Goal: Information Seeking & Learning: Learn about a topic

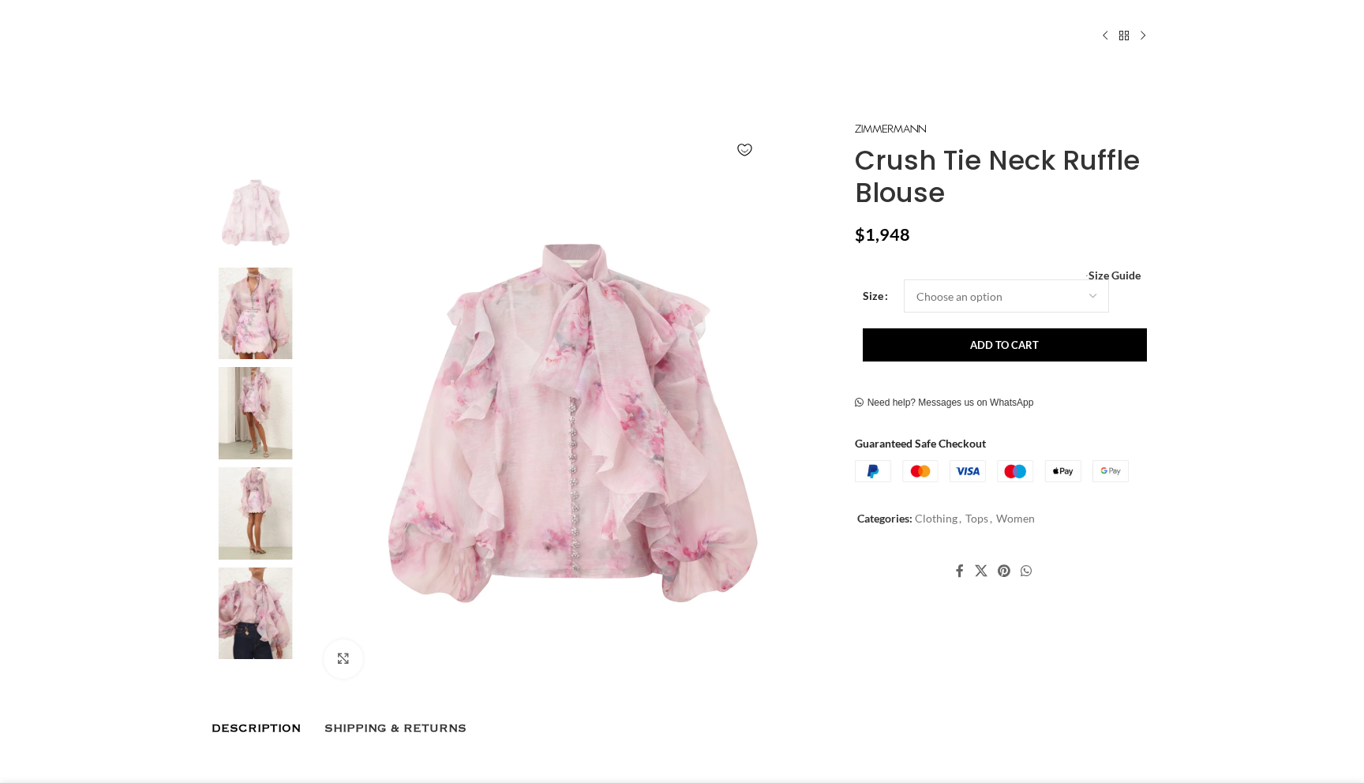
scroll to position [88, 0]
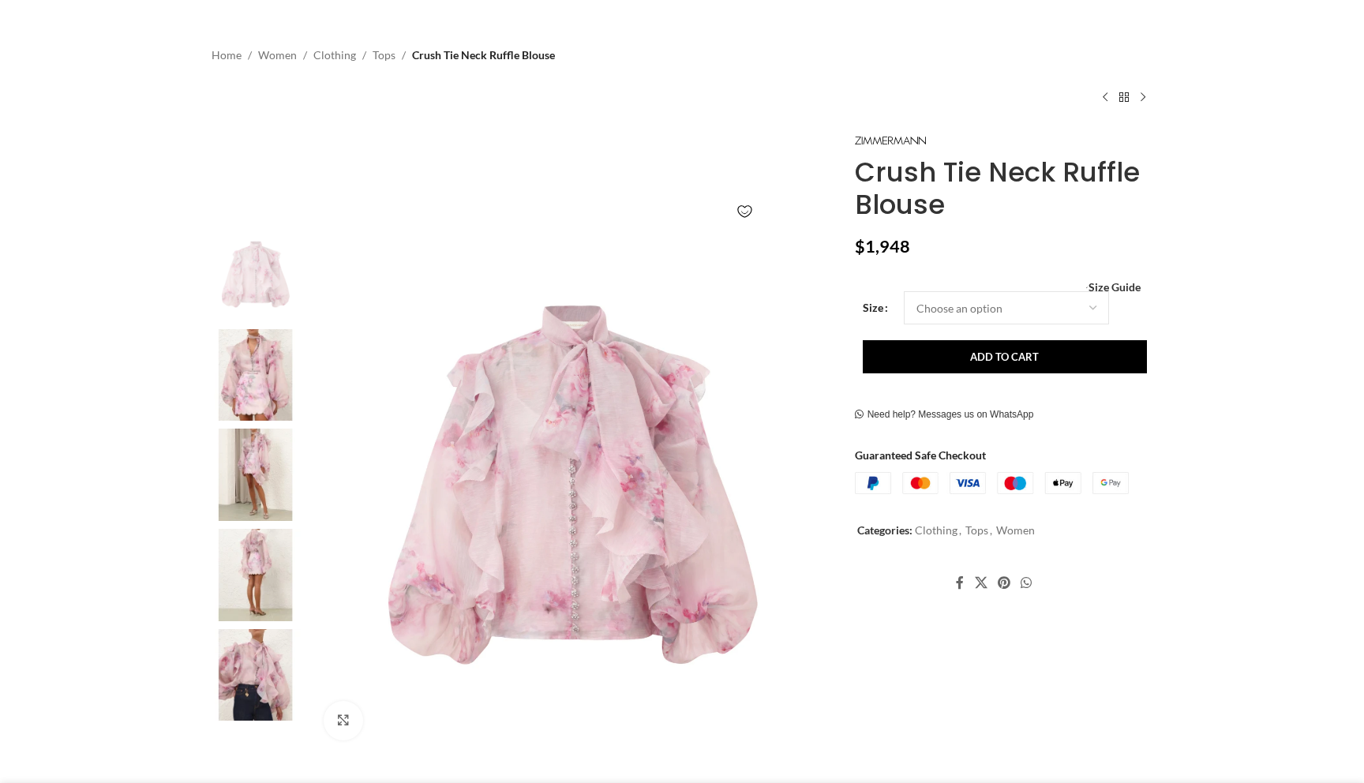
click at [260, 394] on img at bounding box center [256, 375] width 96 height 92
click at [527, 430] on img at bounding box center [573, 491] width 523 height 523
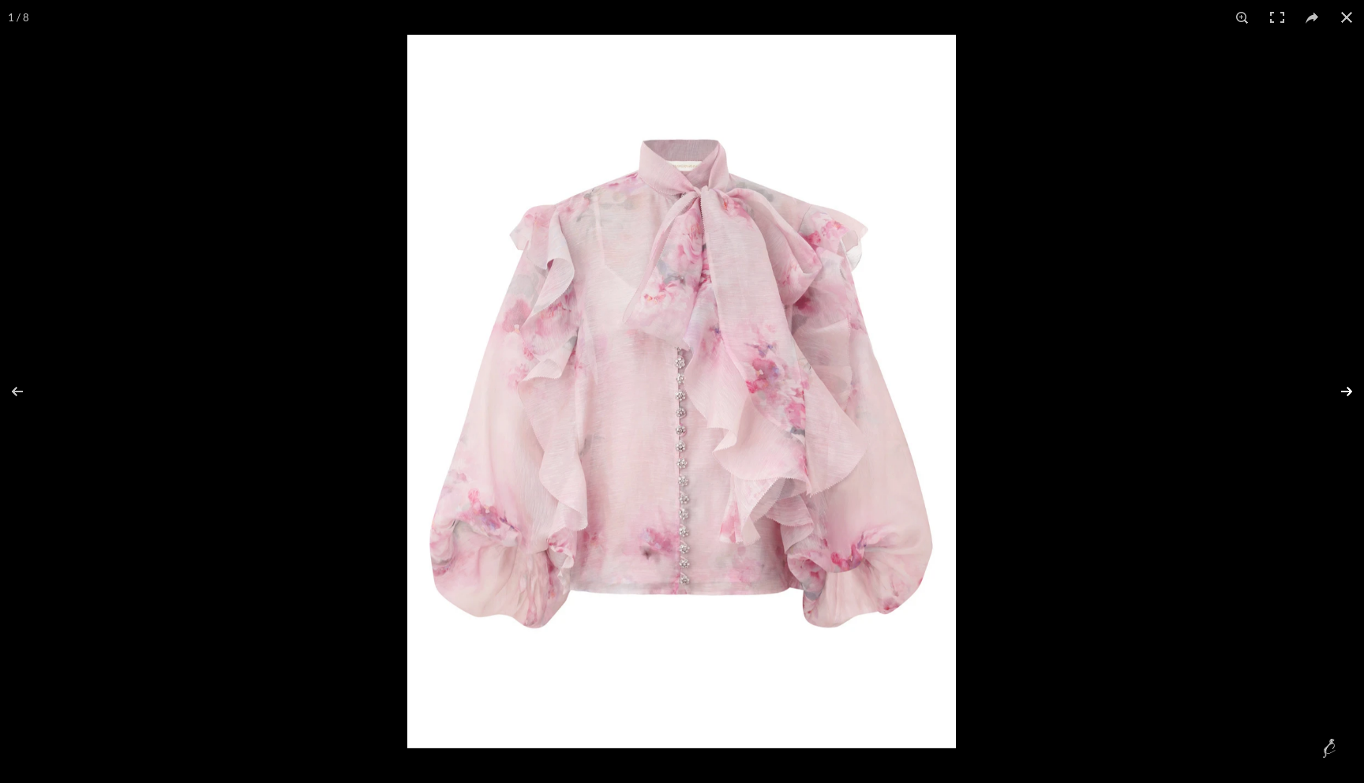
scroll to position [0, 166]
click at [1351, 388] on button at bounding box center [1336, 391] width 55 height 79
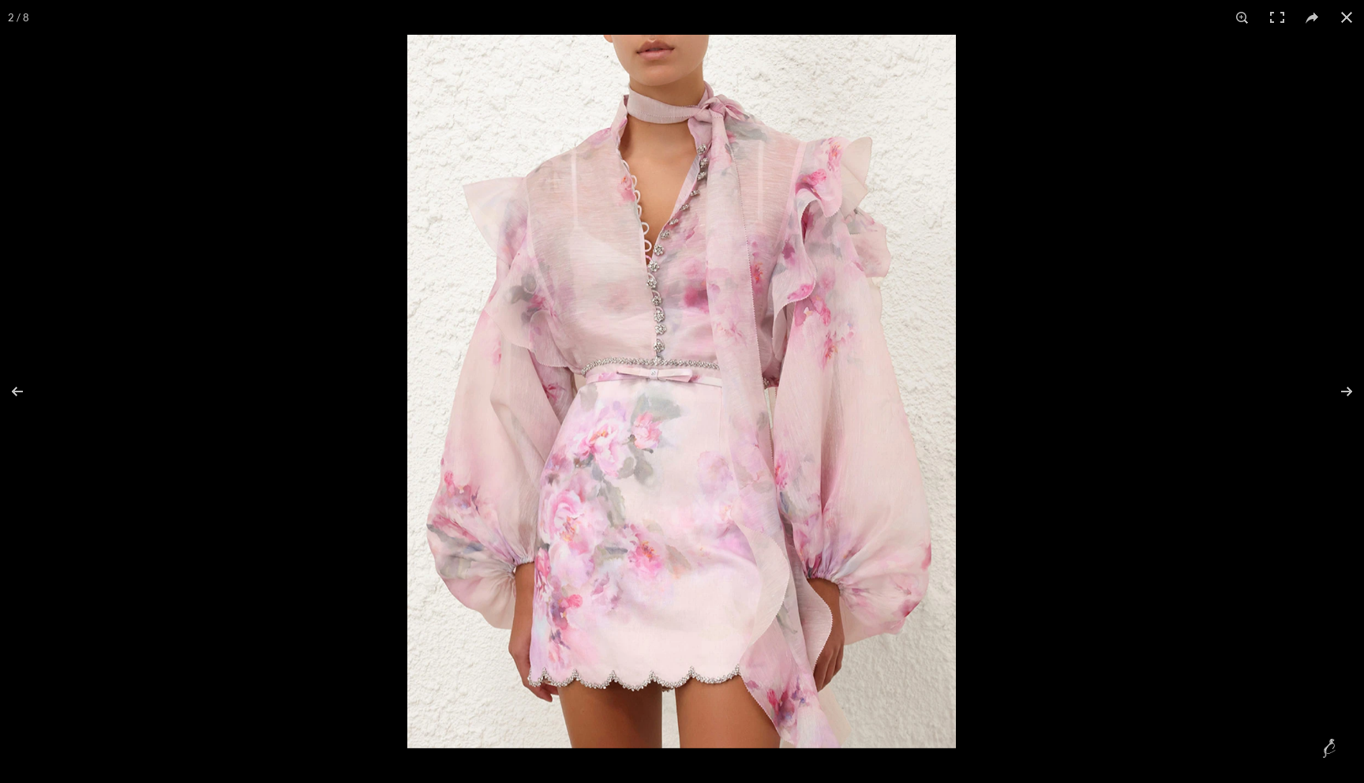
click at [673, 362] on img at bounding box center [681, 392] width 549 height 714
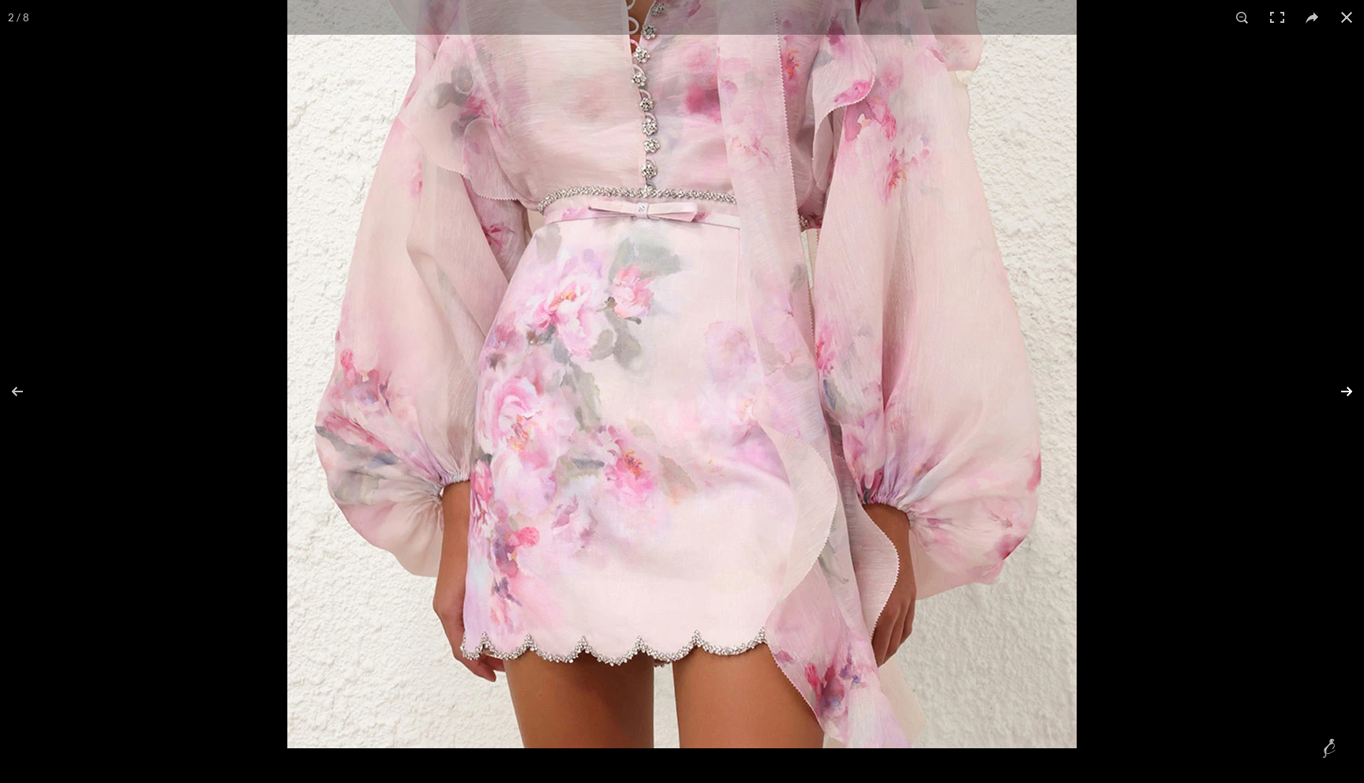
click at [1344, 388] on button at bounding box center [1336, 391] width 55 height 79
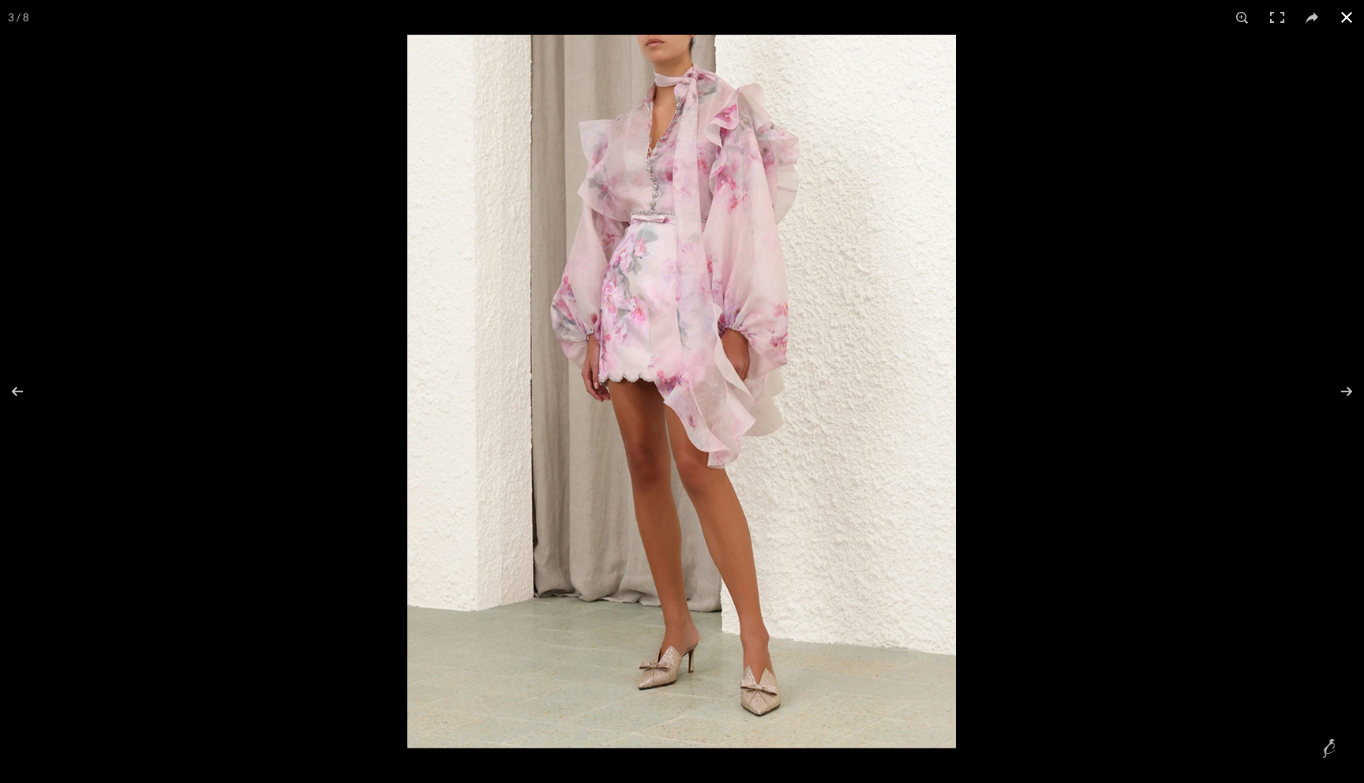
click at [1347, 17] on button at bounding box center [1346, 17] width 35 height 35
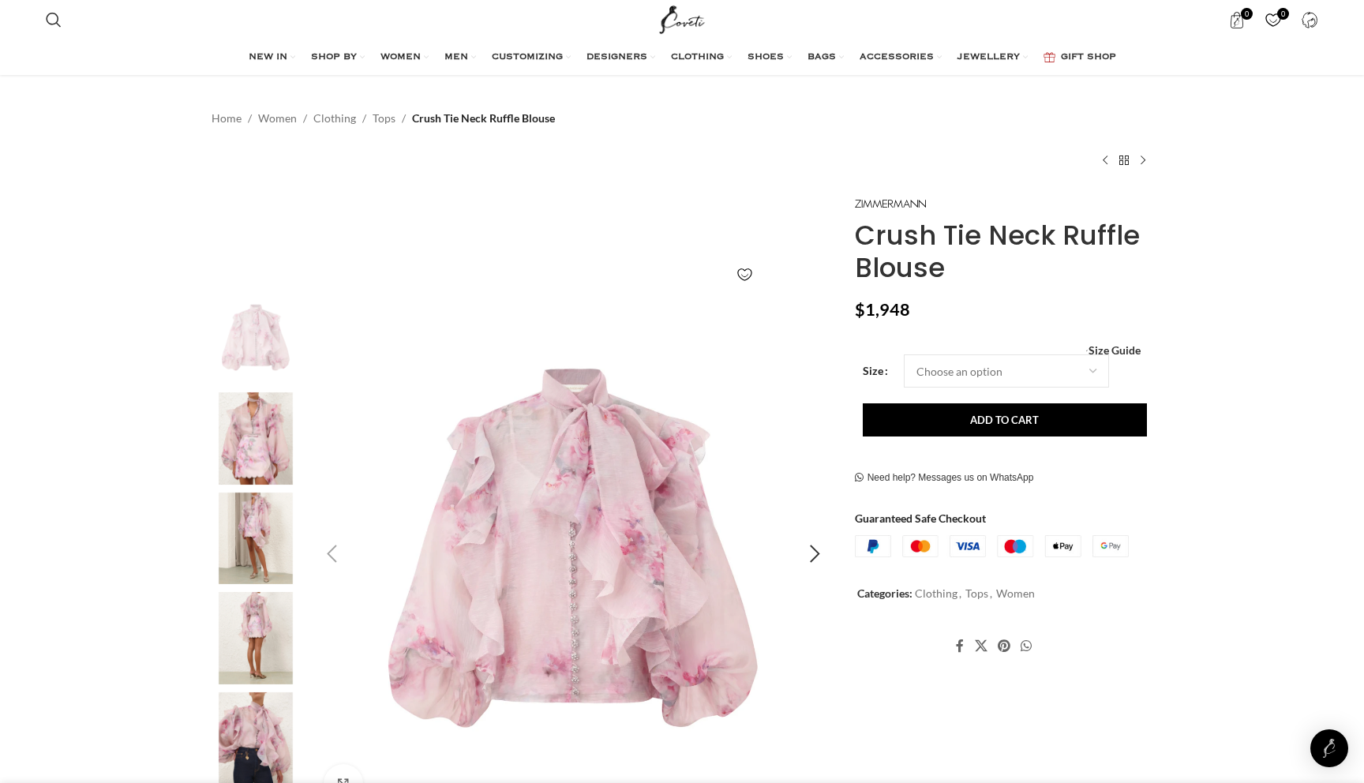
scroll to position [0, 0]
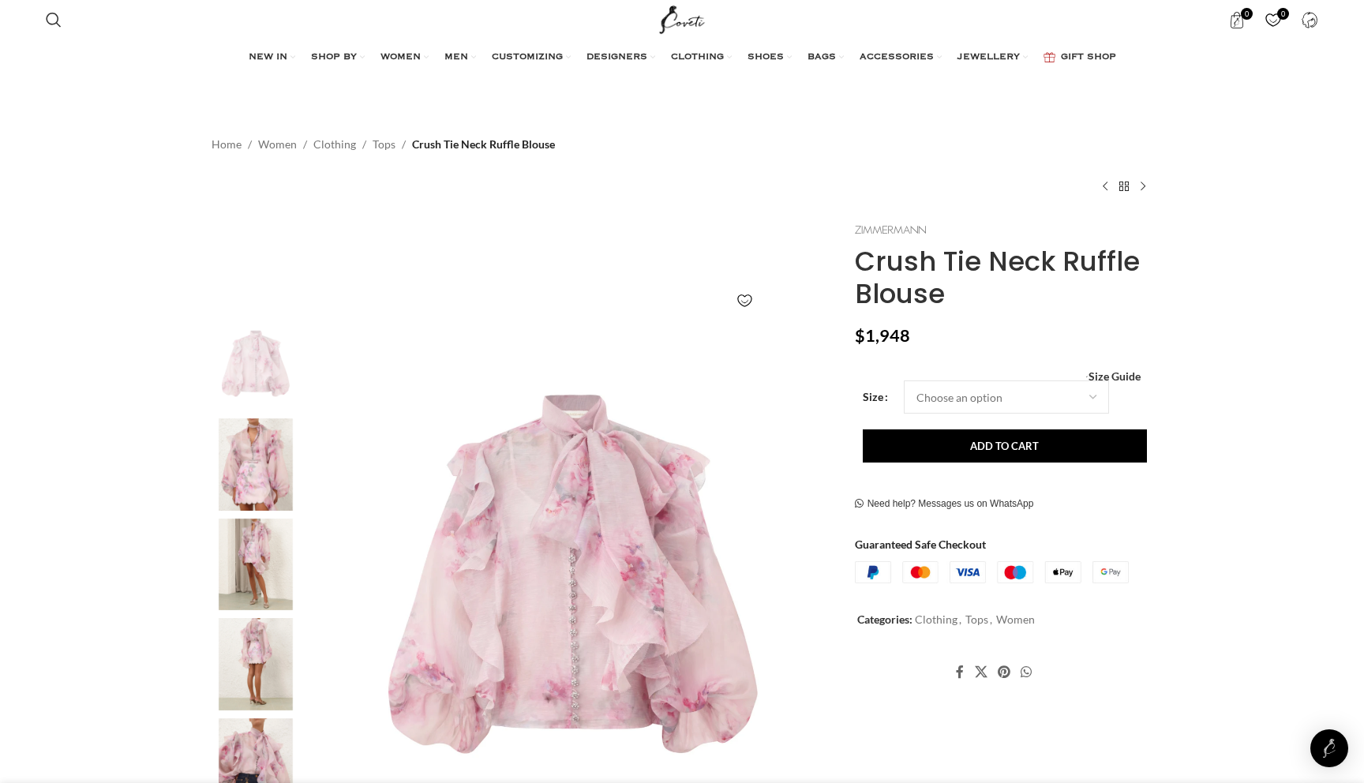
click at [904, 232] on img at bounding box center [890, 230] width 71 height 9
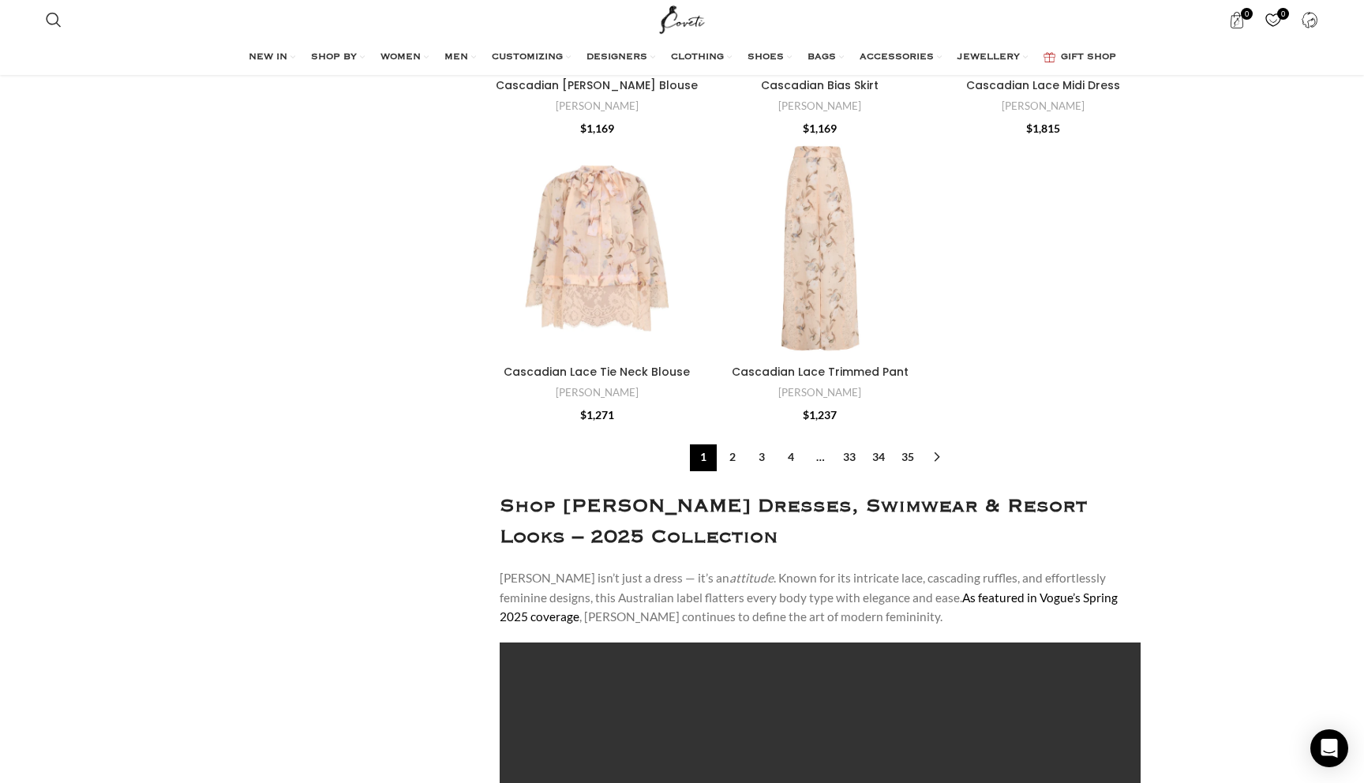
scroll to position [5269, 0]
click at [875, 459] on link "34" at bounding box center [878, 456] width 27 height 27
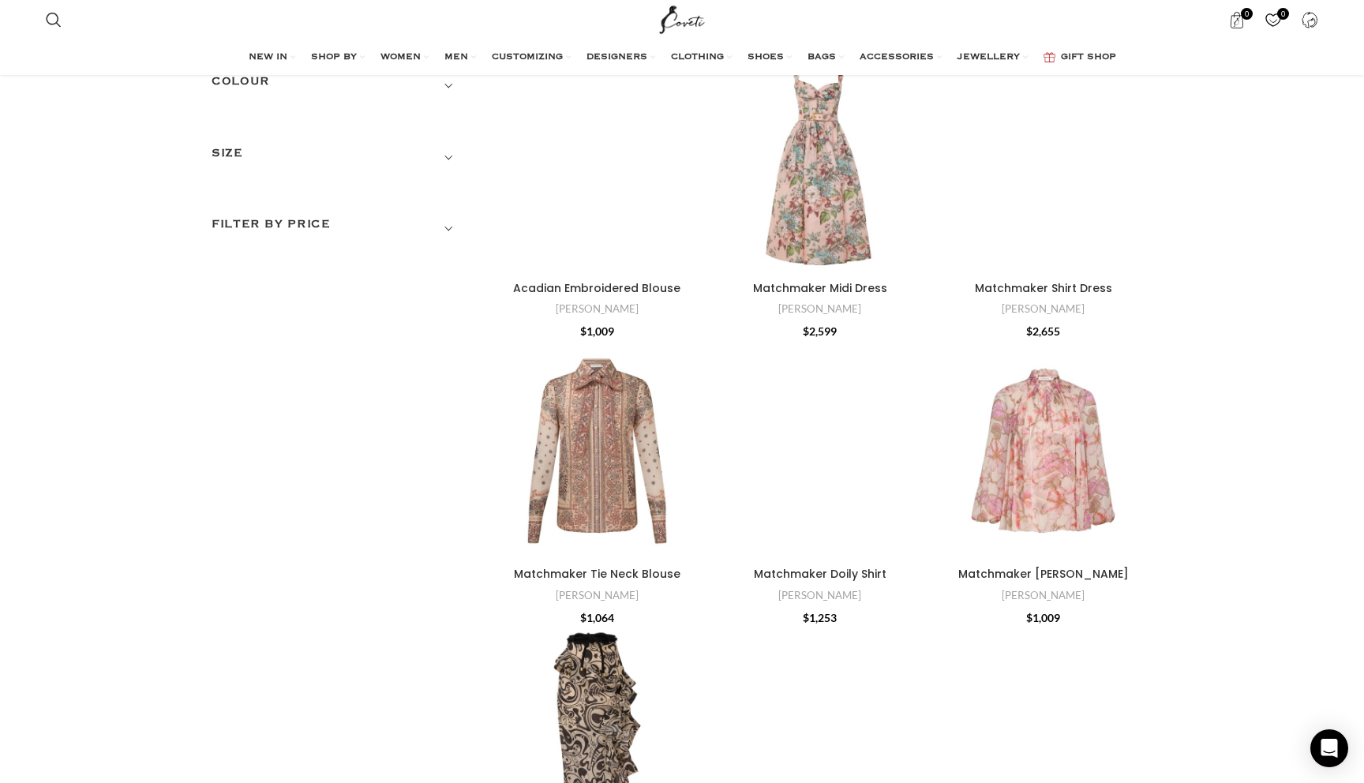
scroll to position [109, 0]
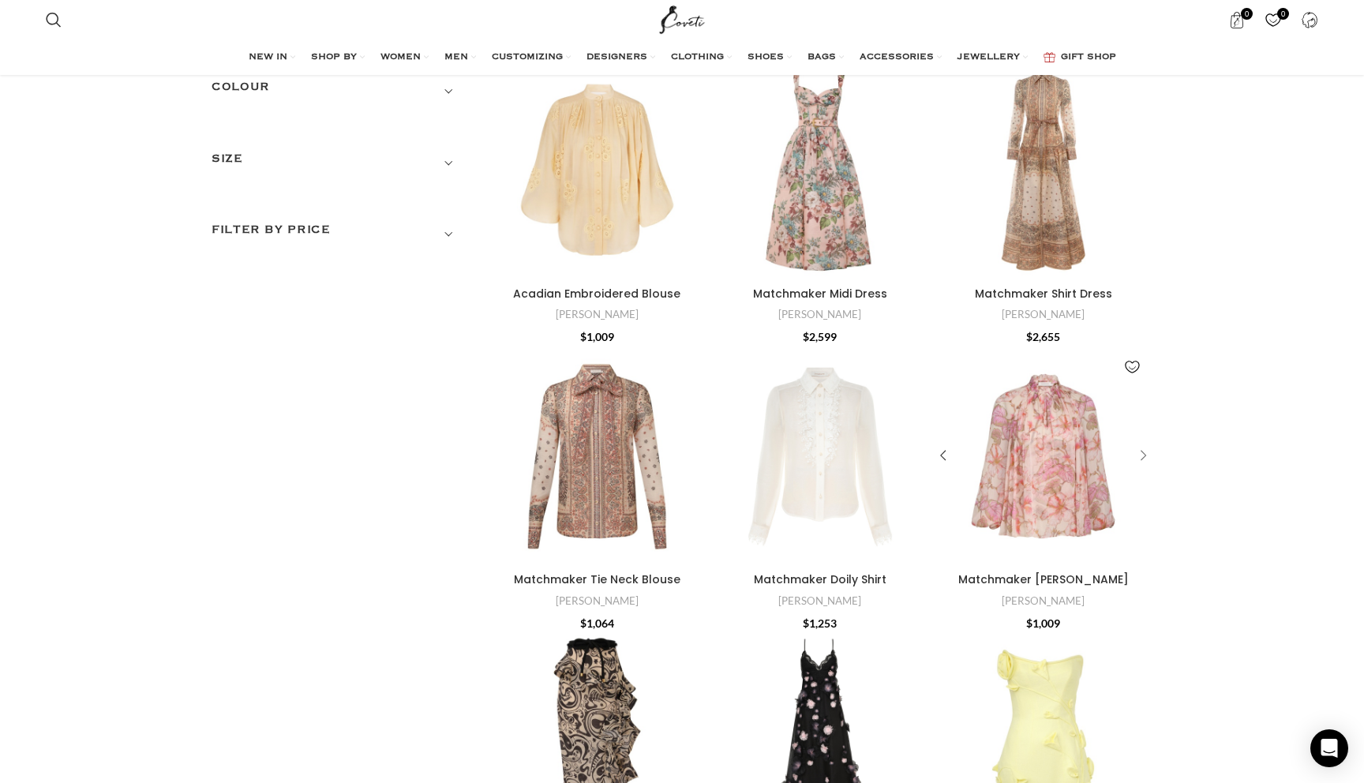
click at [1146, 459] on div "Matchmaker Billow Blouse" at bounding box center [1141, 456] width 24 height 24
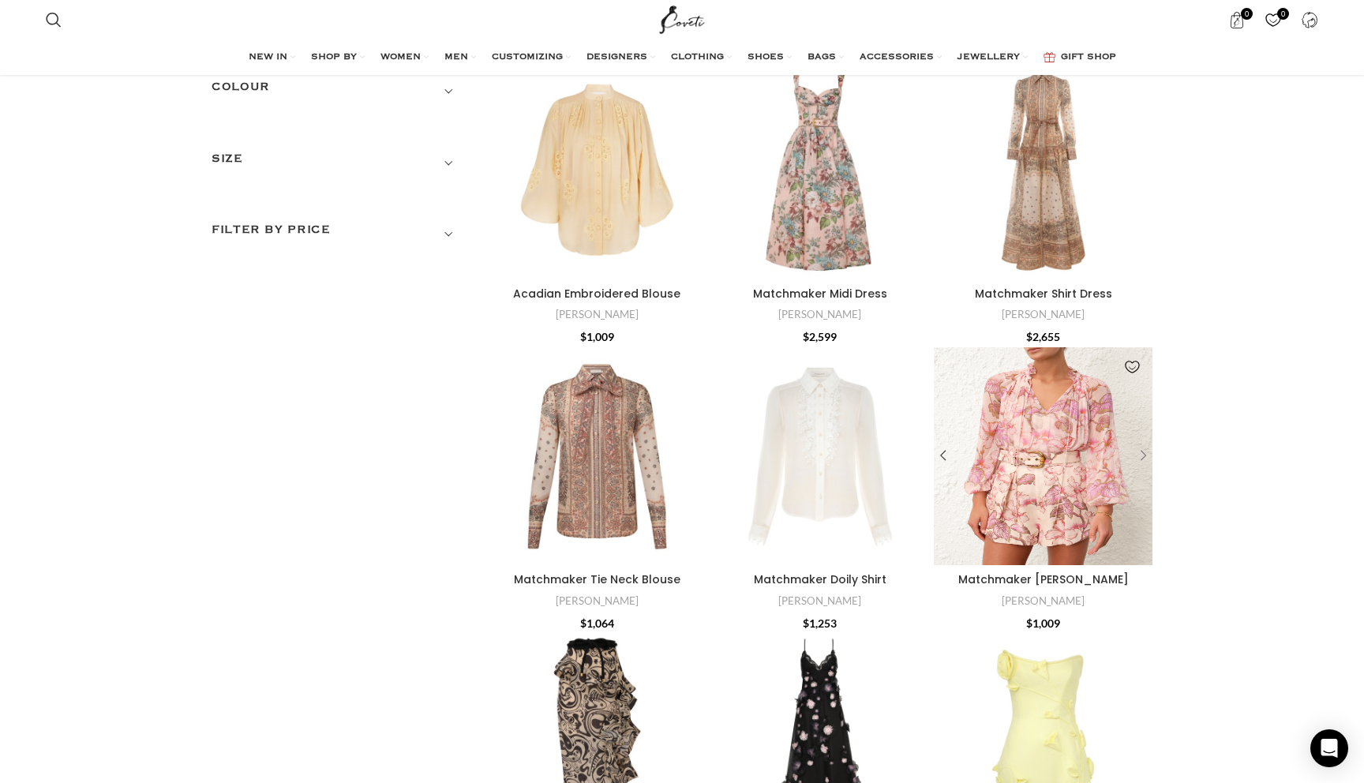
click at [1139, 453] on div "Matchmaker Billow Blouse" at bounding box center [1141, 456] width 24 height 24
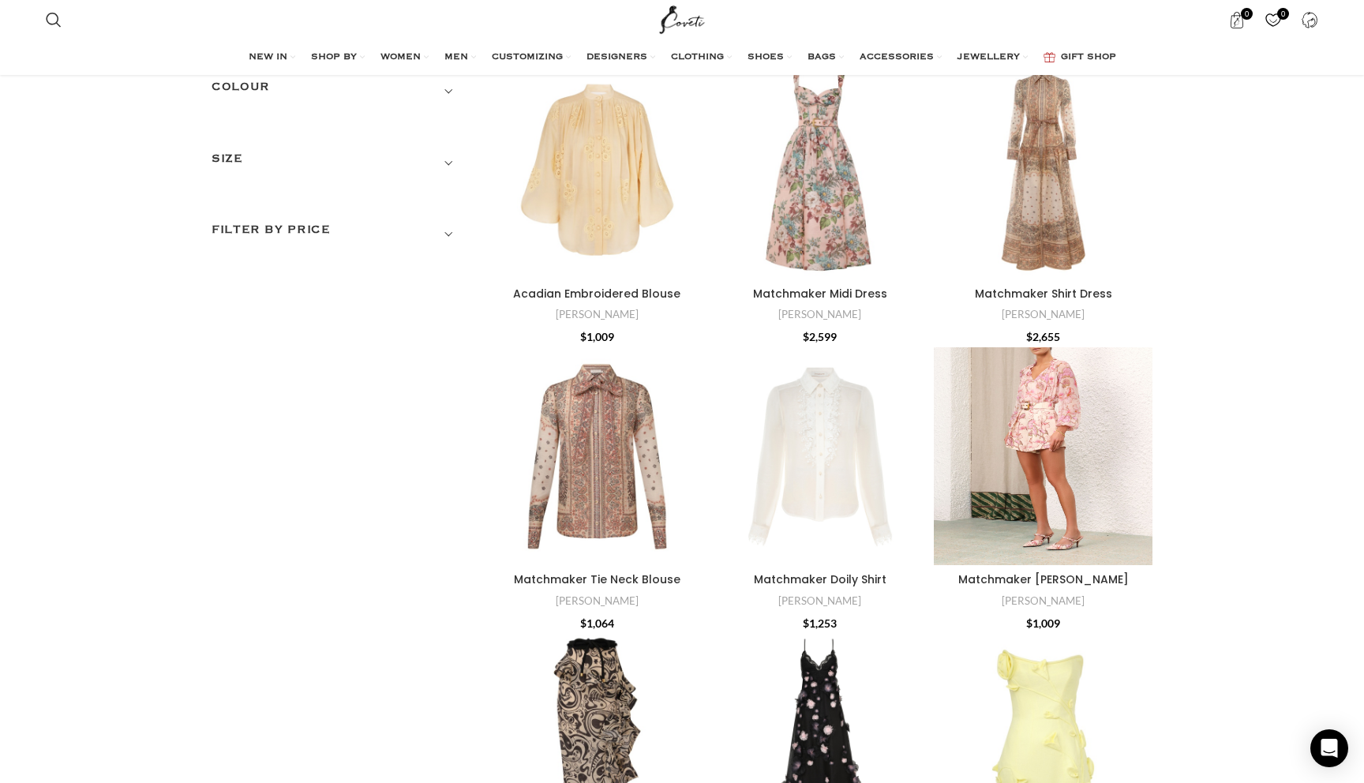
scroll to position [0, 0]
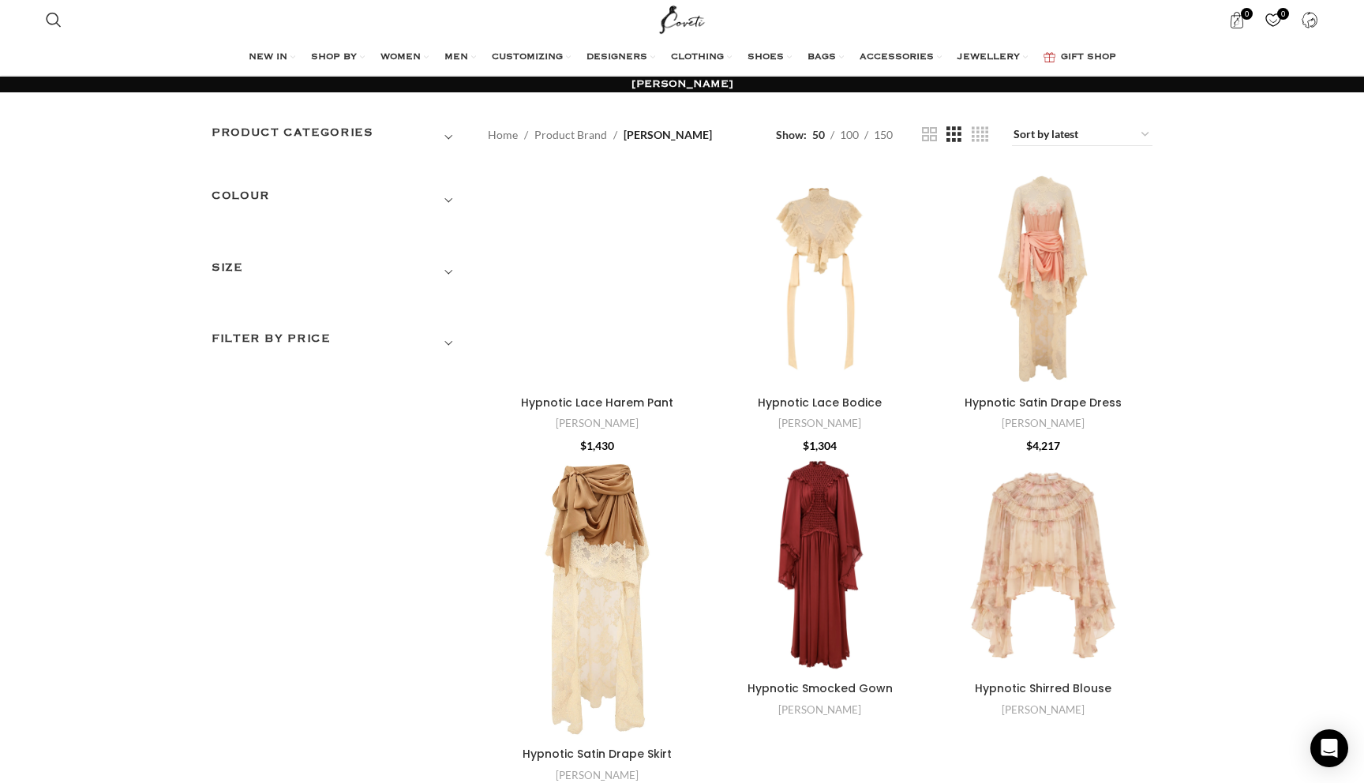
scroll to position [5269, 0]
